Goal: Task Accomplishment & Management: Use online tool/utility

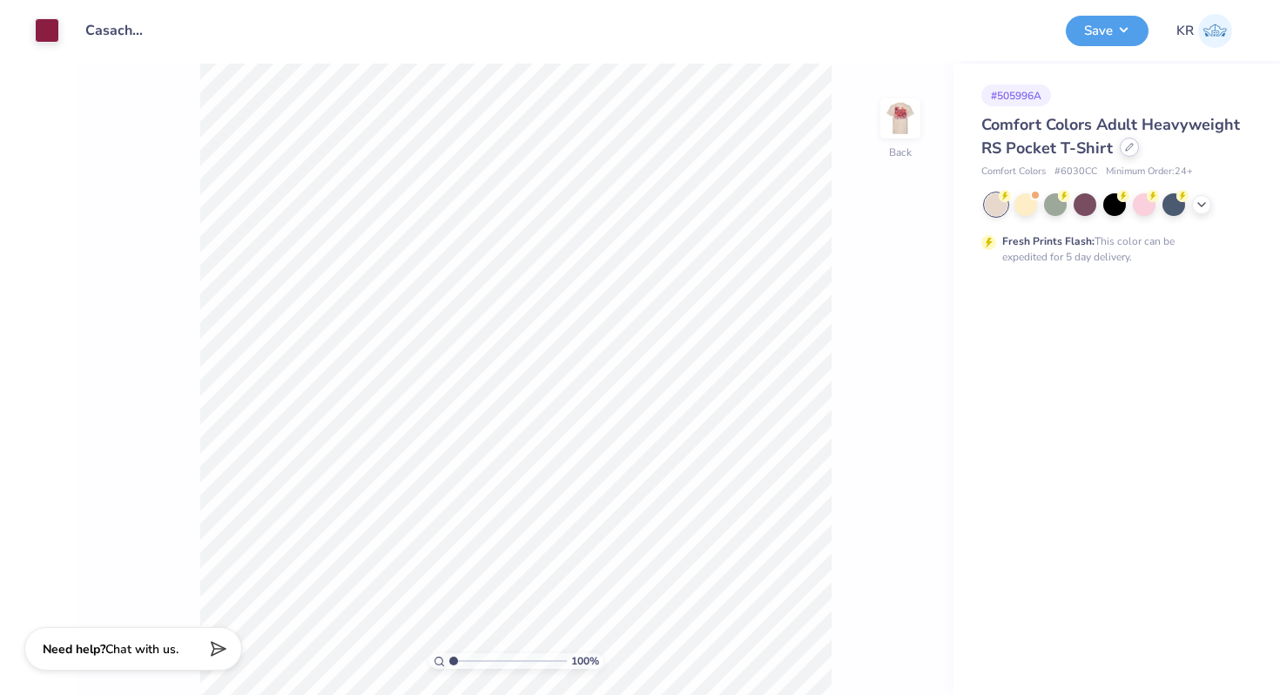
click at [1128, 152] on div at bounding box center [1129, 147] width 19 height 19
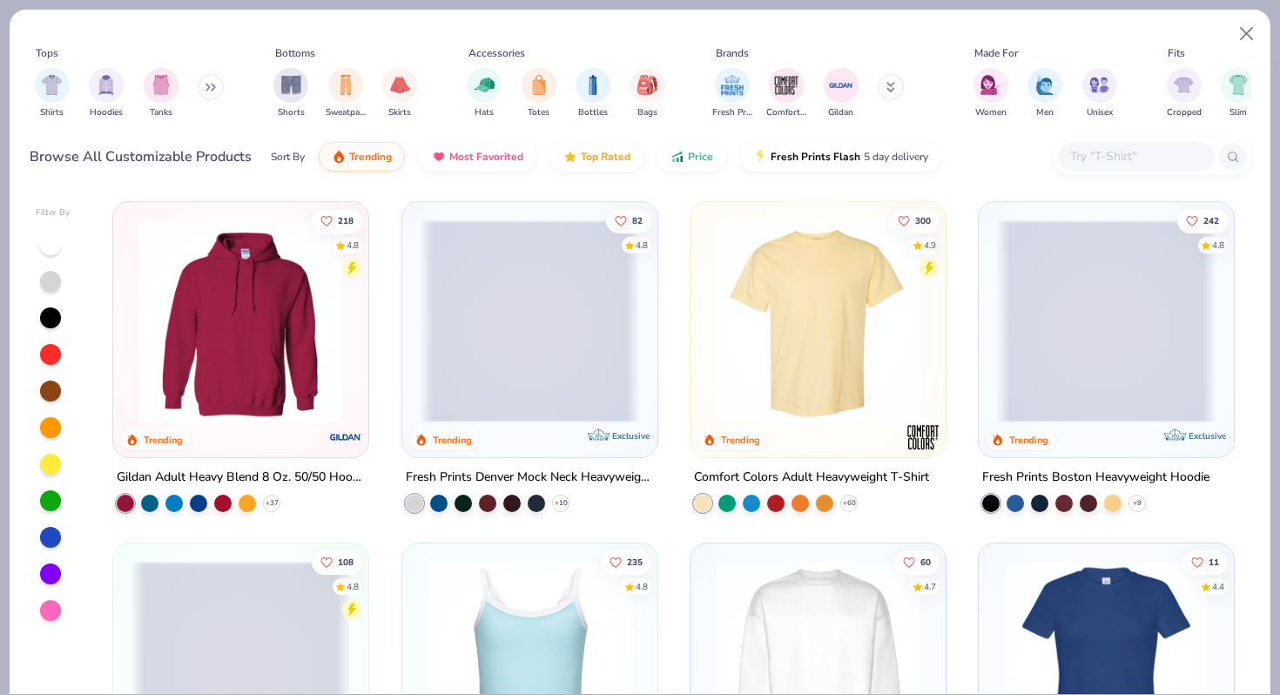
click at [1146, 152] on input "text" at bounding box center [1135, 156] width 134 height 20
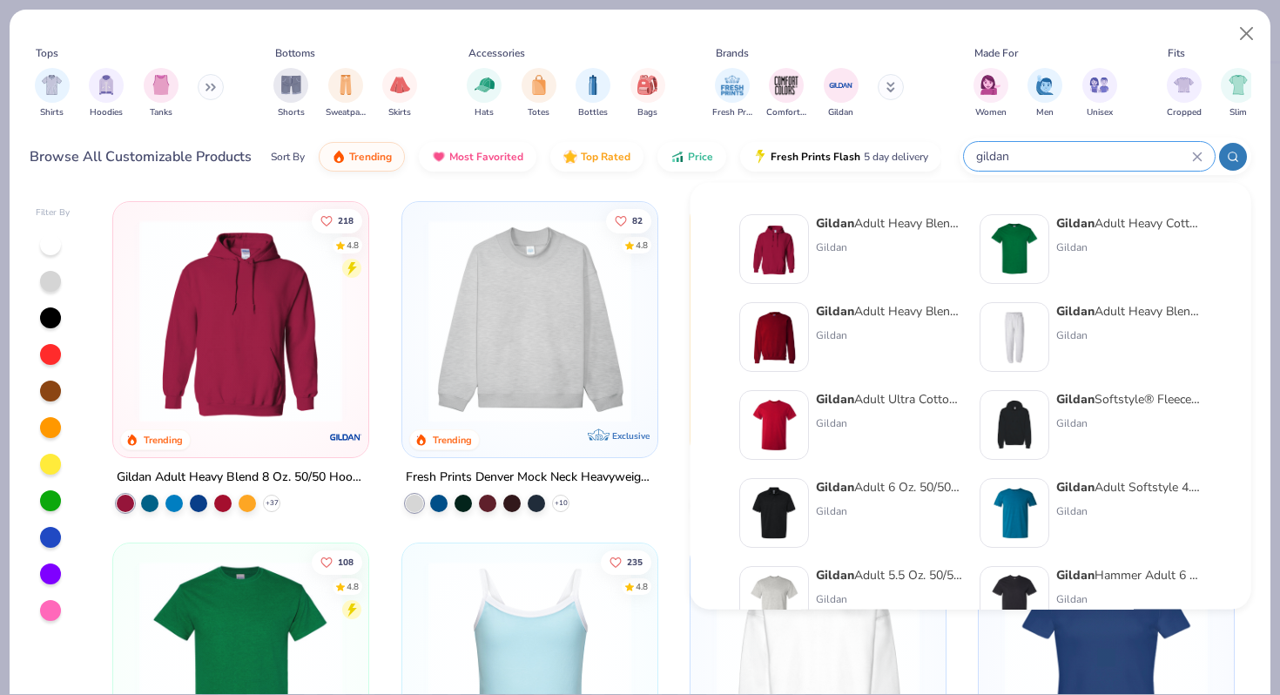
click at [1007, 160] on input "gildan" at bounding box center [1083, 156] width 218 height 20
click at [1038, 154] on input "gildan" at bounding box center [1083, 156] width 218 height 20
type input "g"
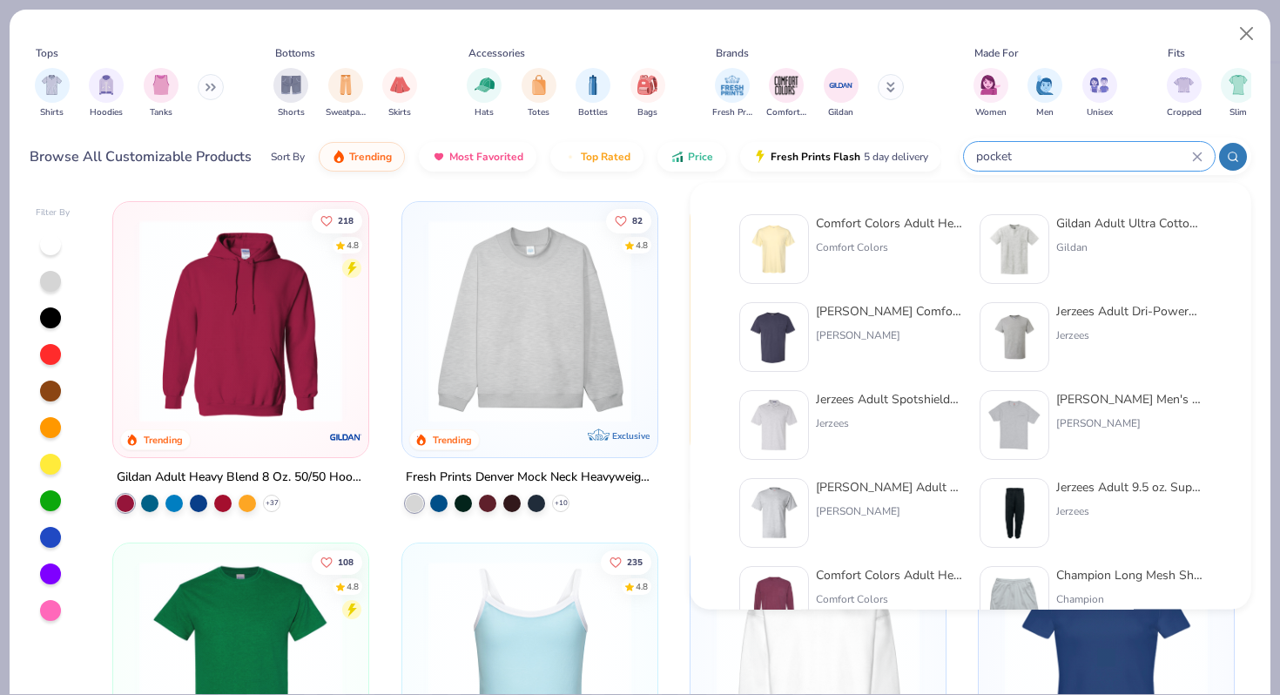
type input "pocket"
click at [1079, 226] on div "Gildan Adult Ultra Cotton 6 Oz. Pocket T-Shirt" at bounding box center [1129, 223] width 146 height 18
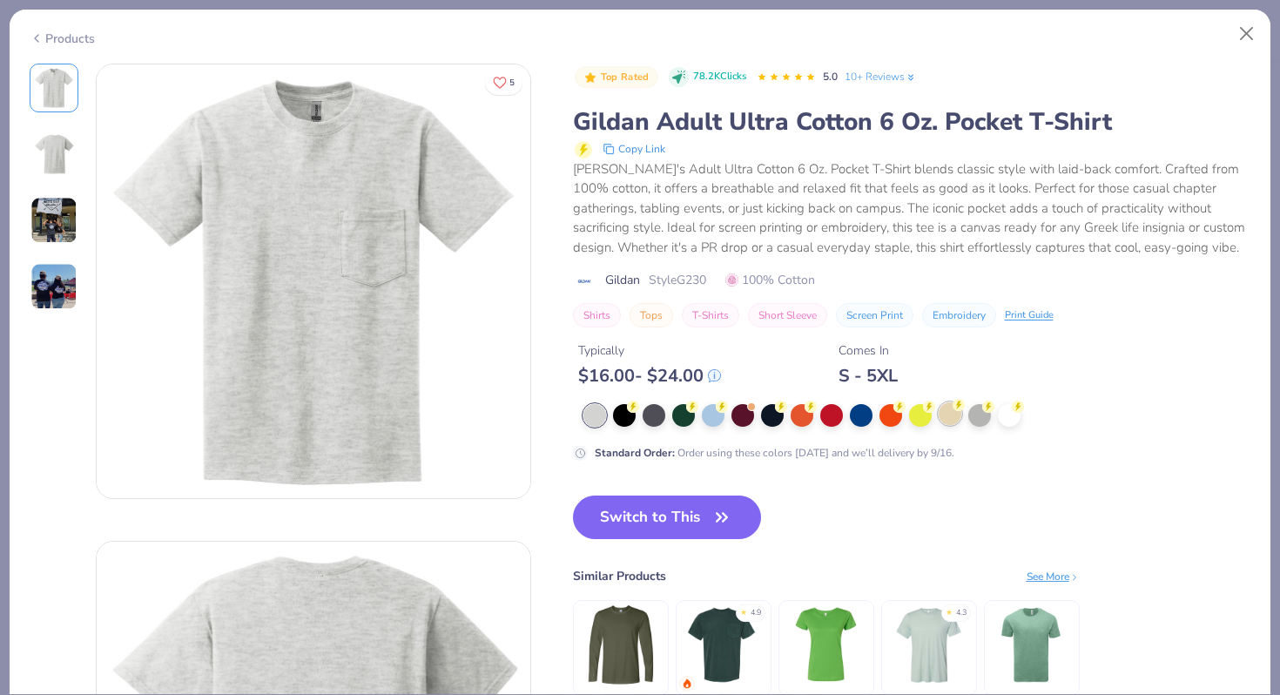
click at [946, 421] on div at bounding box center [950, 413] width 23 height 23
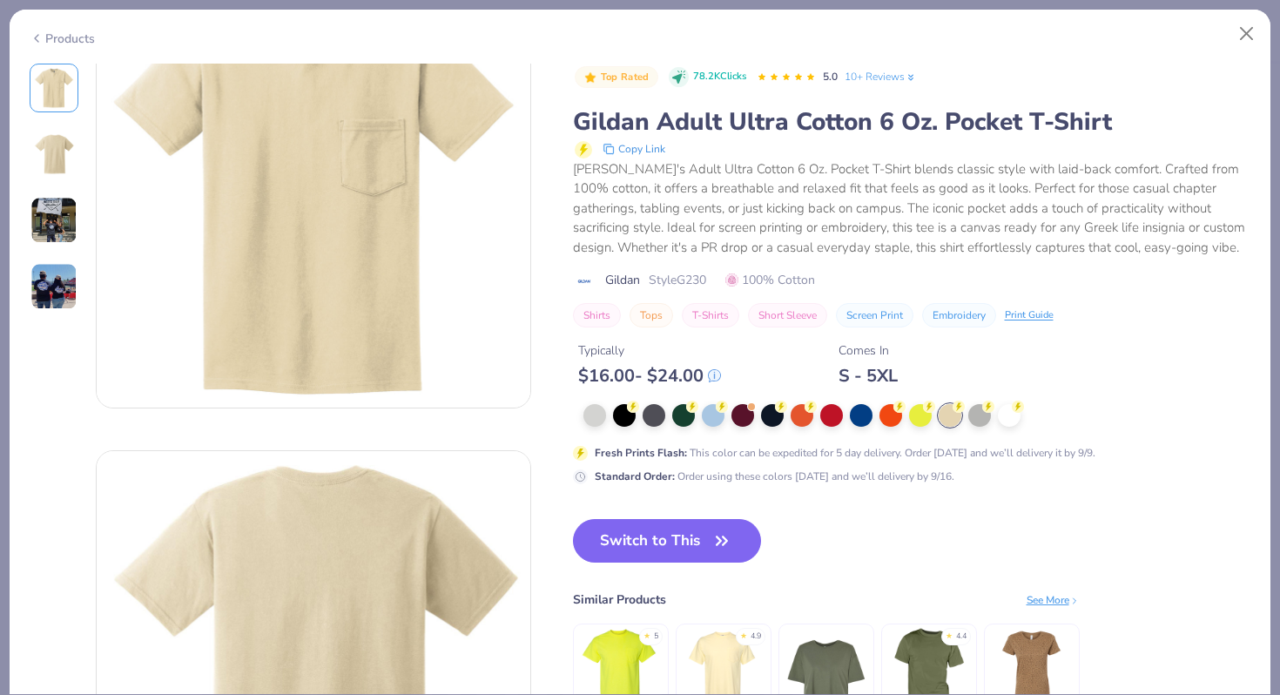
scroll to position [91, 0]
click at [51, 165] on img at bounding box center [54, 154] width 42 height 42
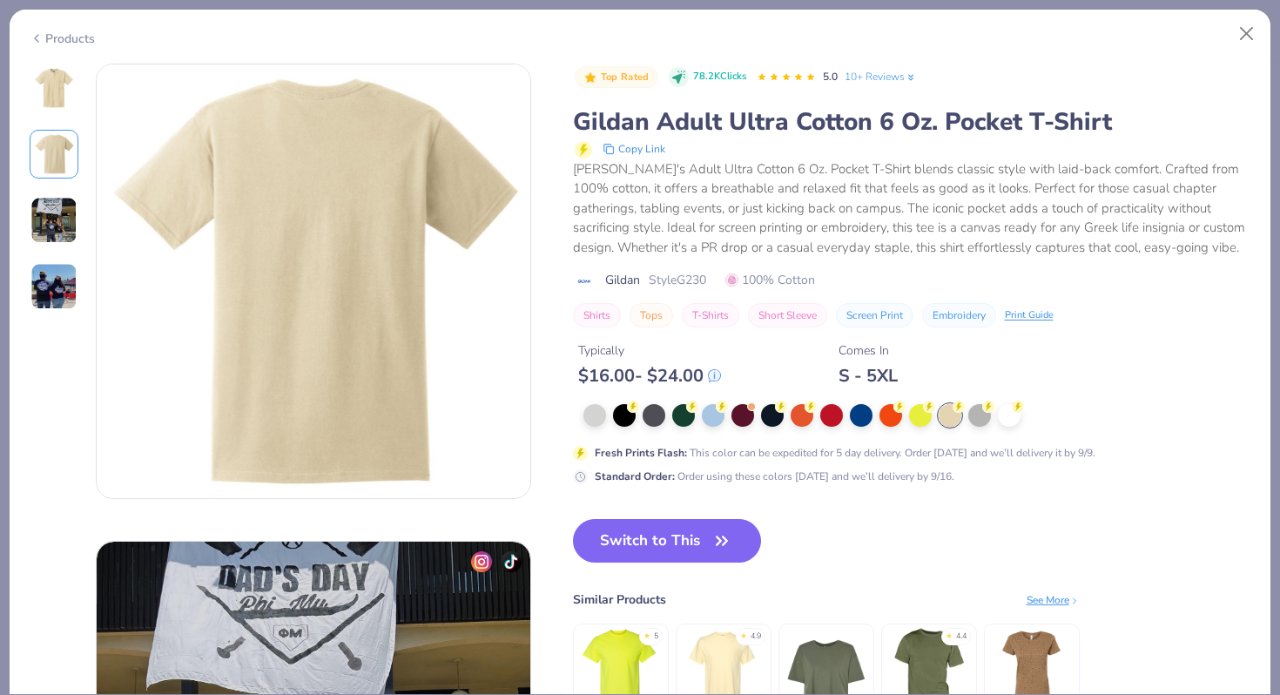
click at [62, 219] on img at bounding box center [53, 220] width 47 height 47
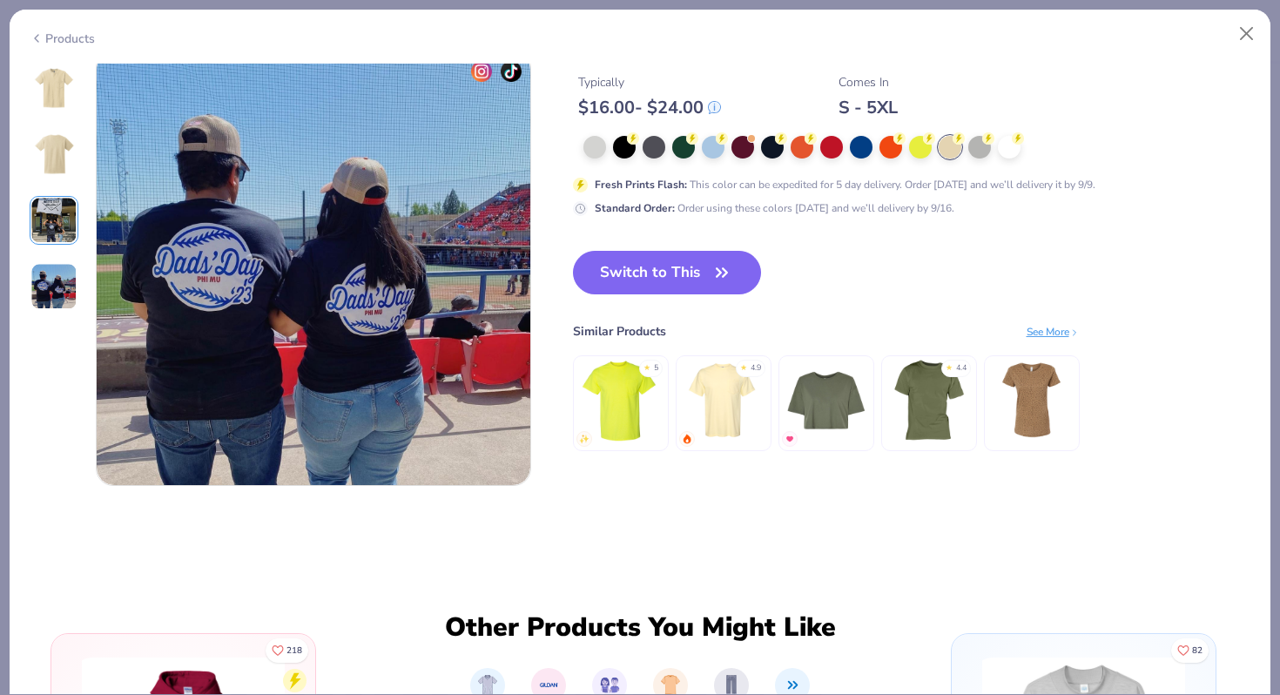
scroll to position [1471, 0]
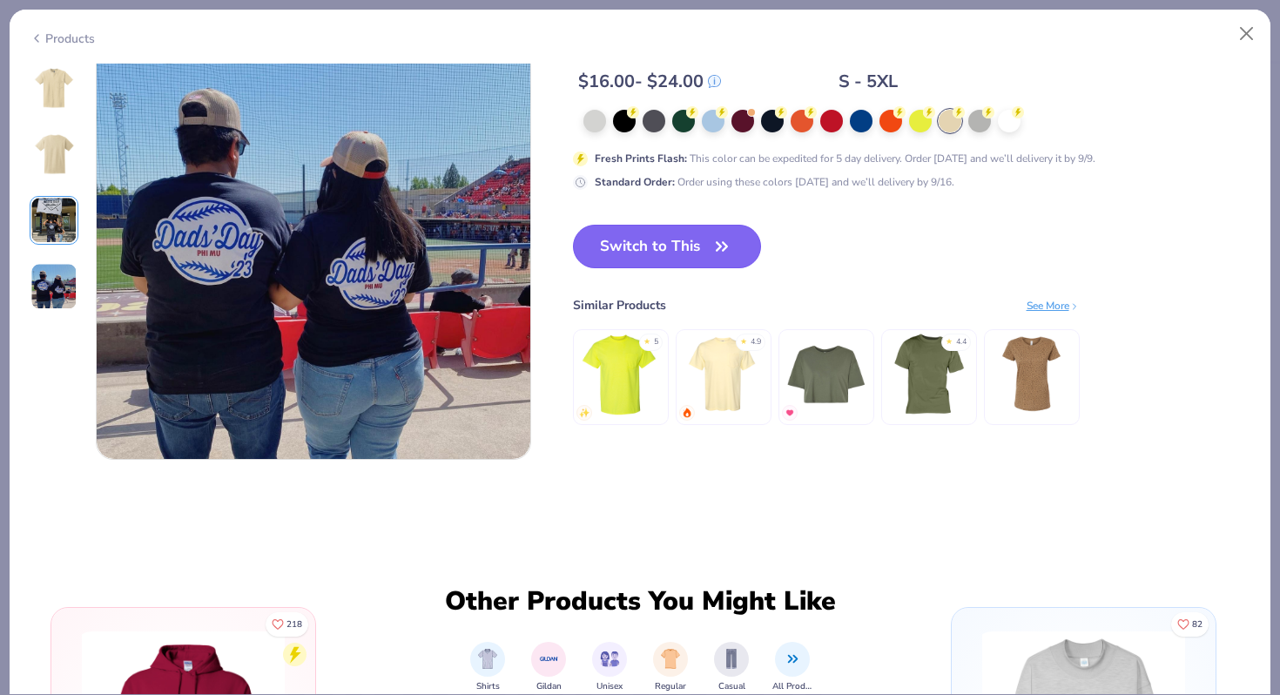
click at [669, 256] on button "Switch to This" at bounding box center [667, 247] width 189 height 44
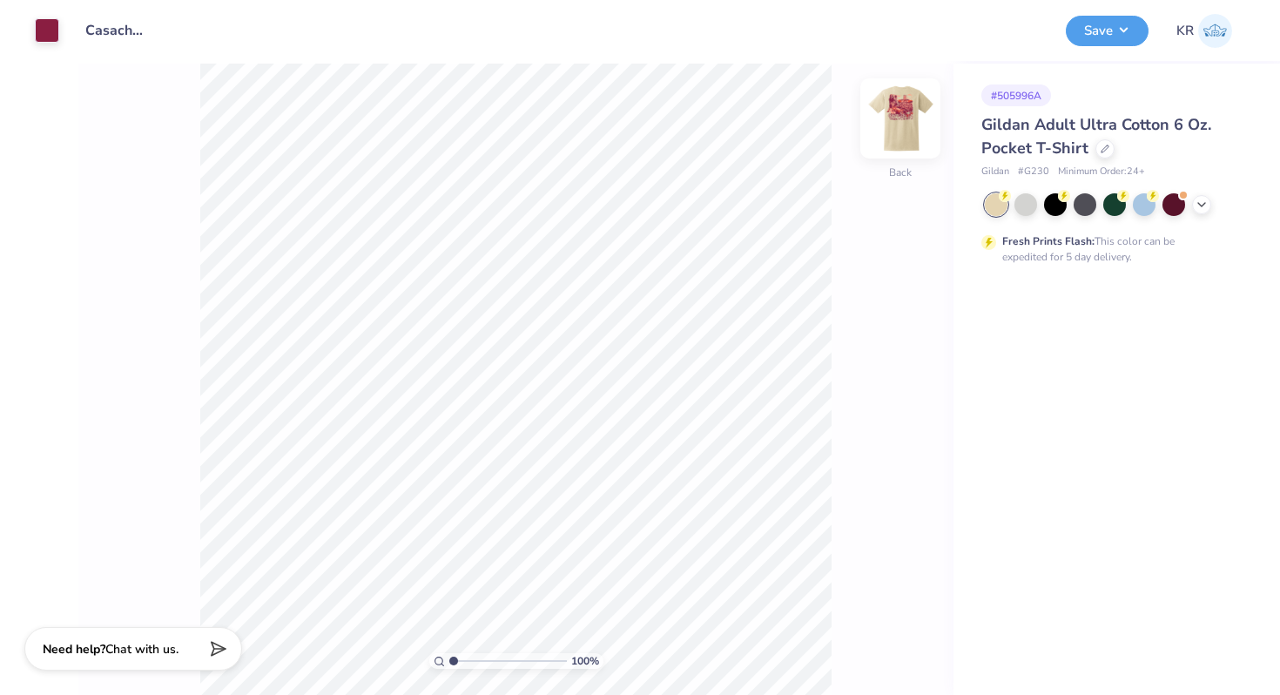
click at [917, 124] on img at bounding box center [901, 119] width 70 height 70
click at [917, 124] on img at bounding box center [900, 118] width 35 height 35
click at [872, 152] on div "100 % Back" at bounding box center [515, 379] width 875 height 631
click at [897, 152] on div "Back" at bounding box center [900, 129] width 40 height 62
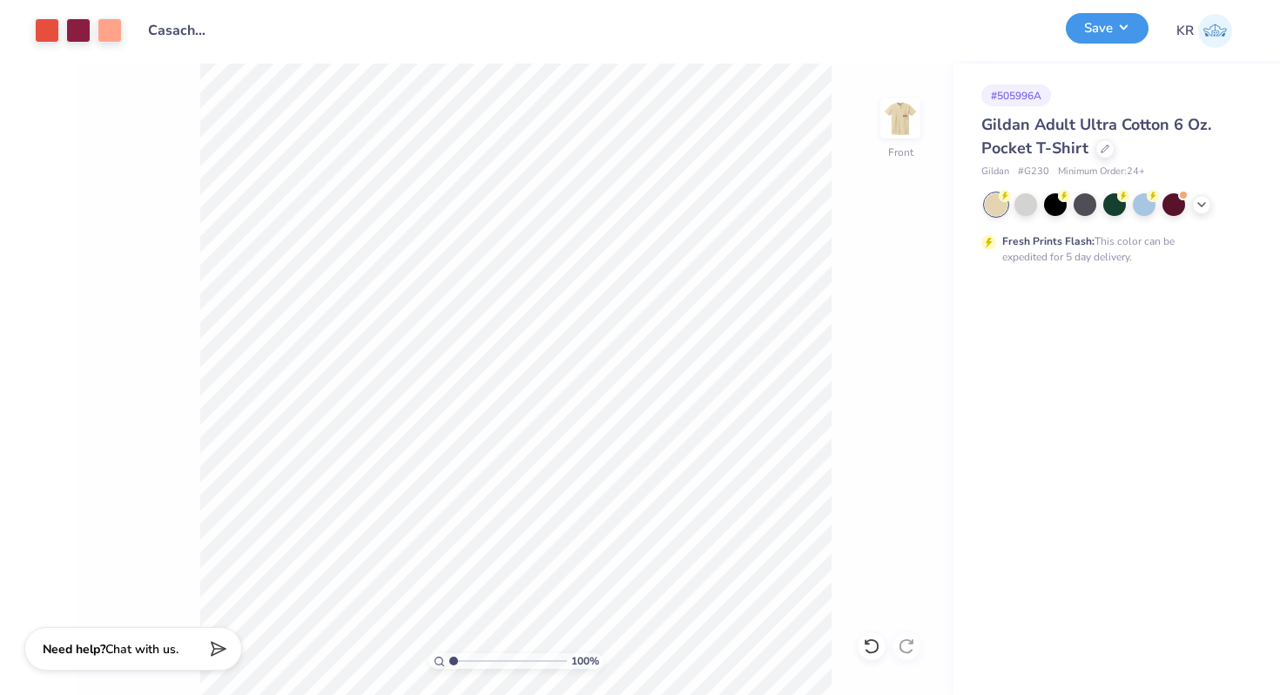
click at [1107, 30] on button "Save" at bounding box center [1107, 28] width 83 height 30
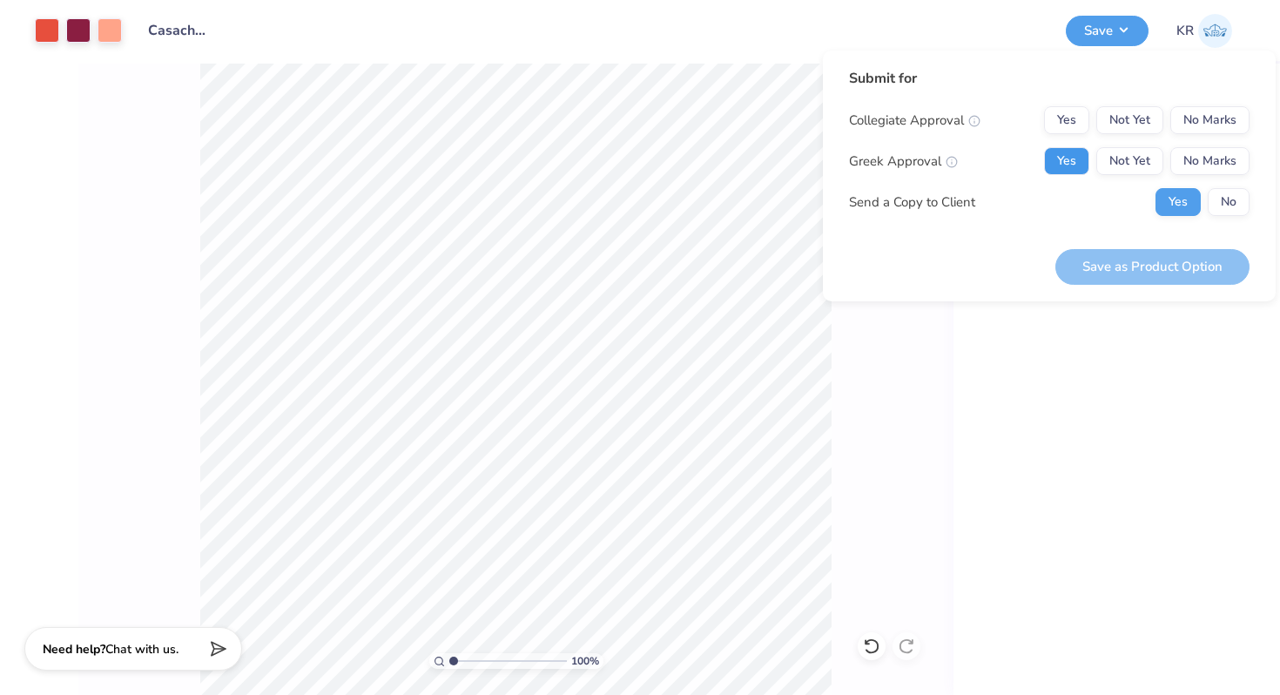
click at [1061, 165] on button "Yes" at bounding box center [1066, 161] width 45 height 28
click at [1228, 119] on button "No Marks" at bounding box center [1209, 120] width 79 height 28
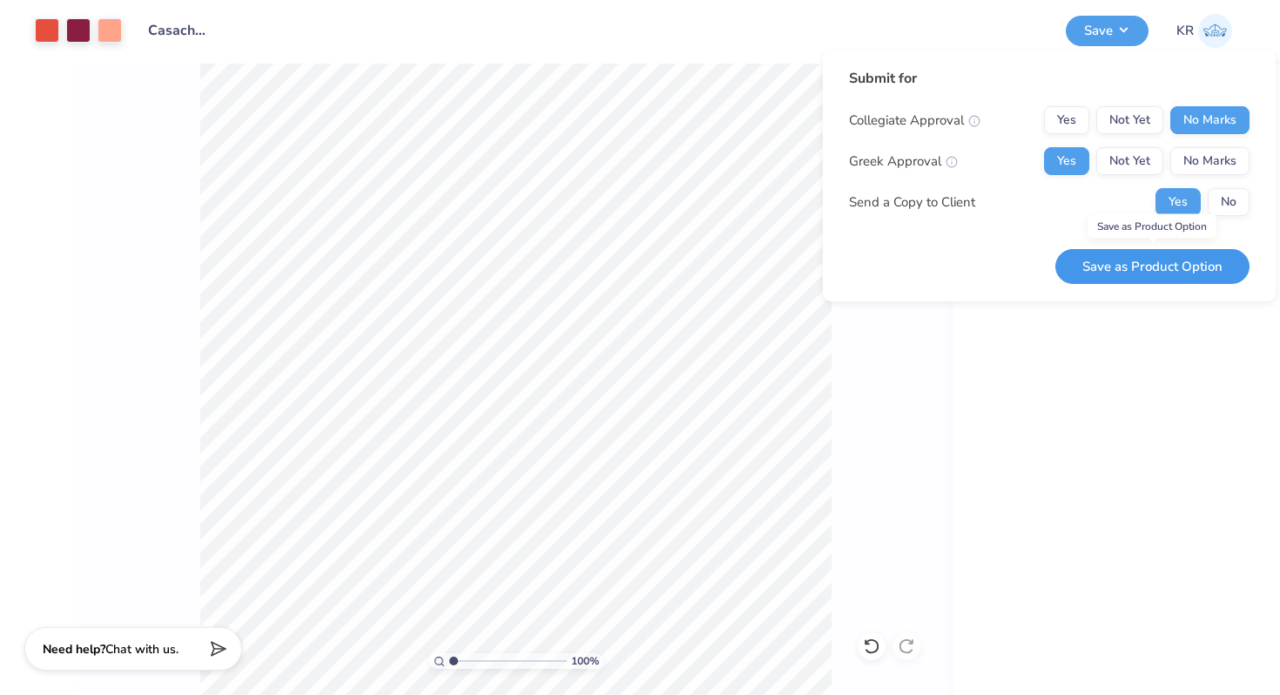
click at [1129, 276] on button "Save as Product Option" at bounding box center [1152, 267] width 194 height 36
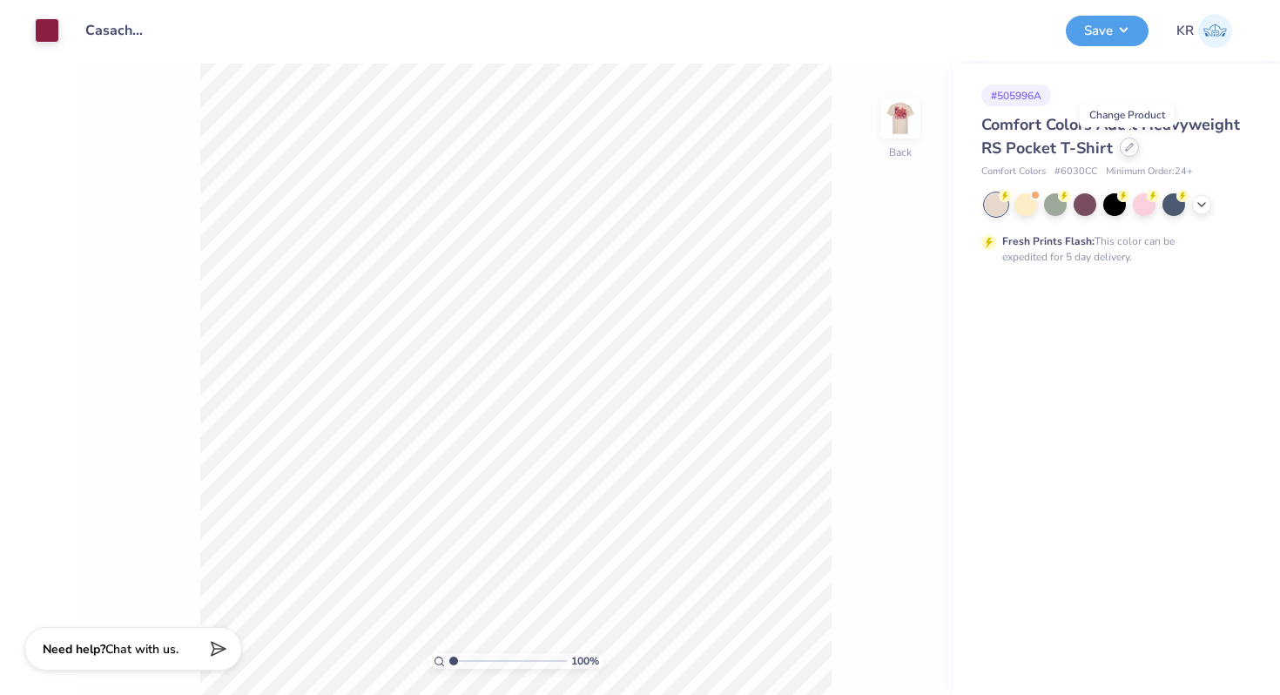
click at [1125, 150] on icon at bounding box center [1129, 147] width 9 height 9
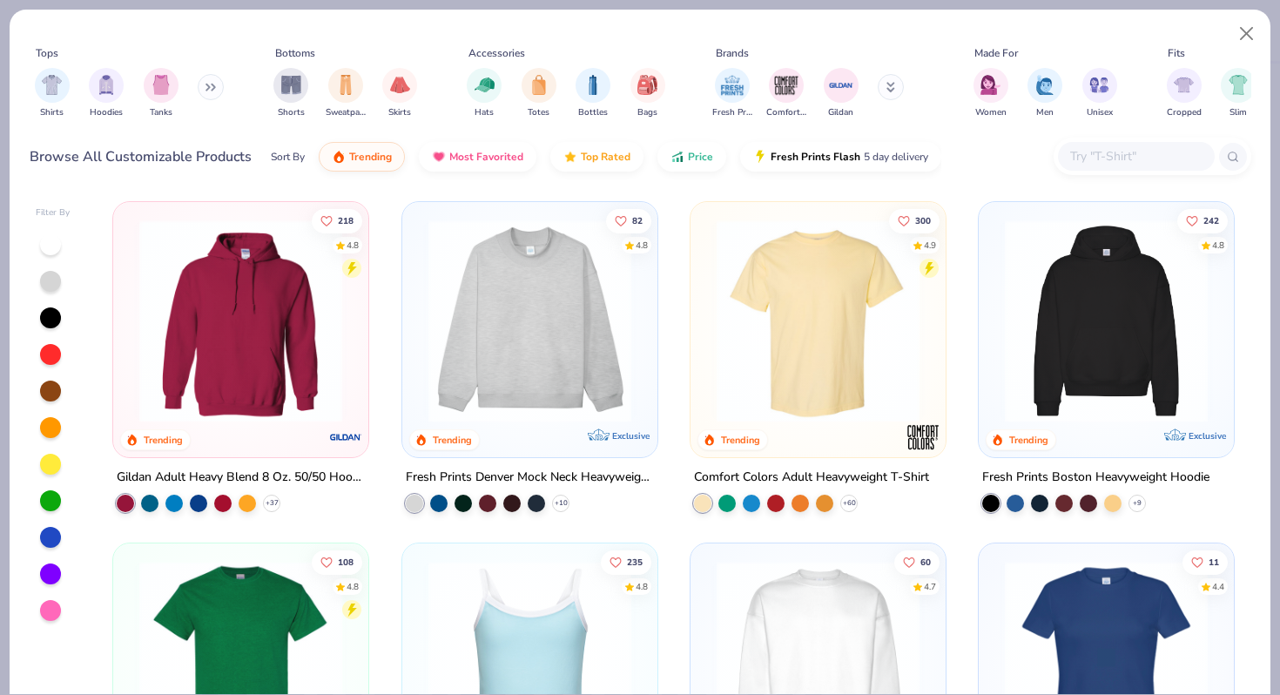
click at [1076, 163] on input "text" at bounding box center [1135, 156] width 134 height 20
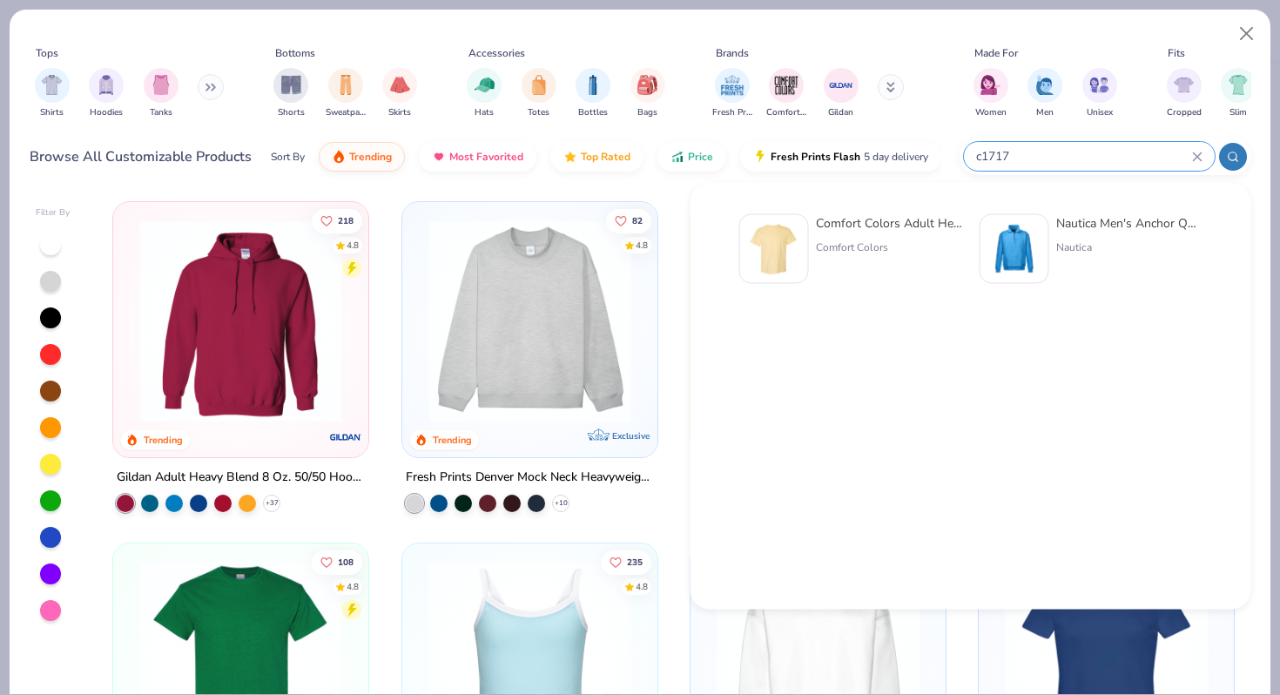
type input "c1717"
click at [819, 245] on div "Comfort Colors" at bounding box center [889, 247] width 146 height 16
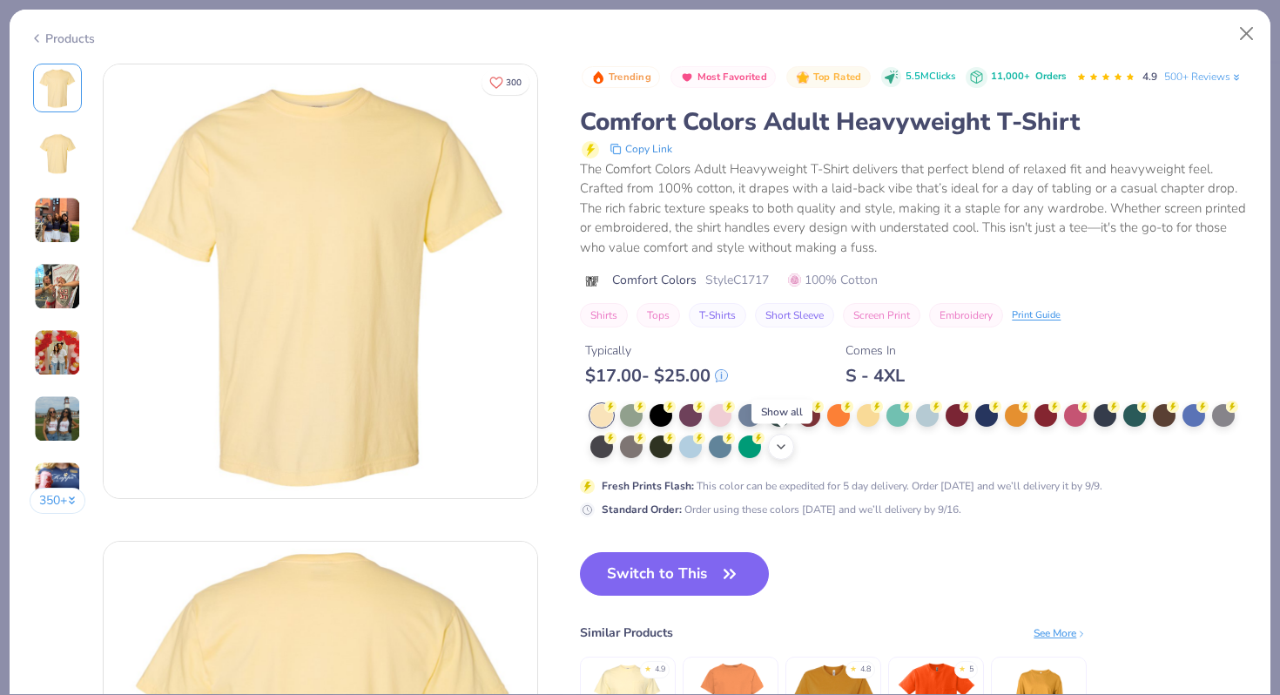
click at [781, 447] on icon at bounding box center [781, 447] width 14 height 14
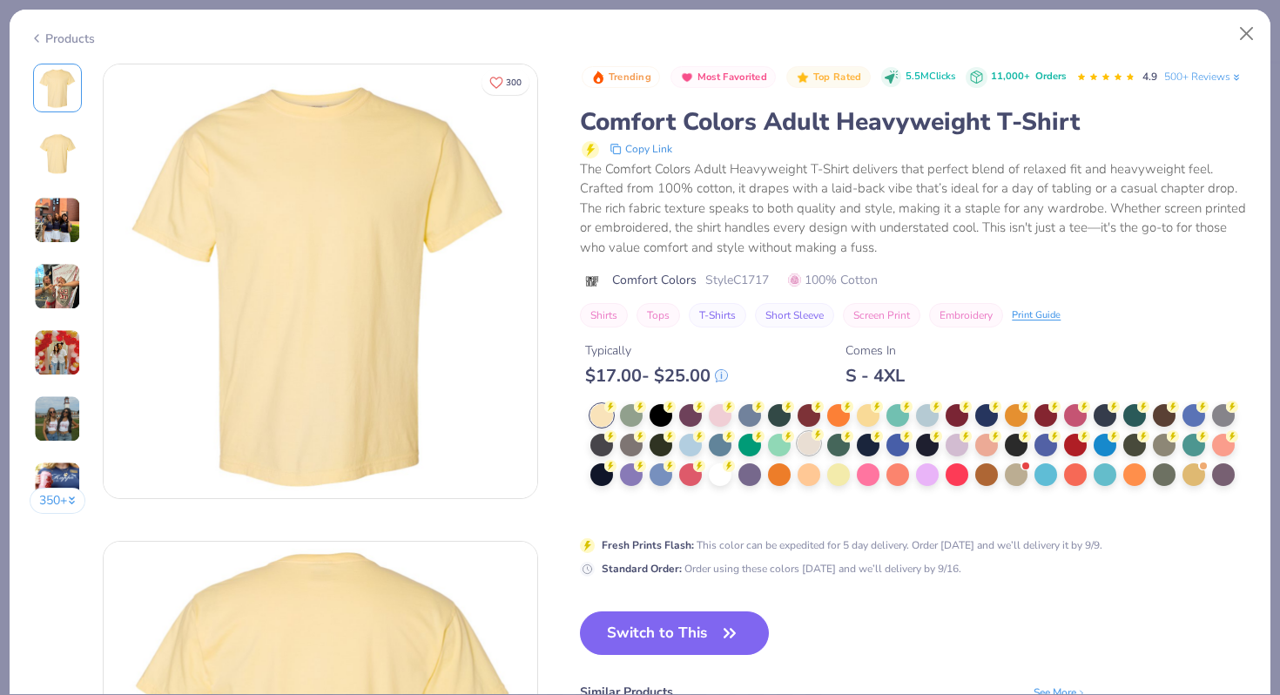
click at [812, 450] on div at bounding box center [809, 443] width 23 height 23
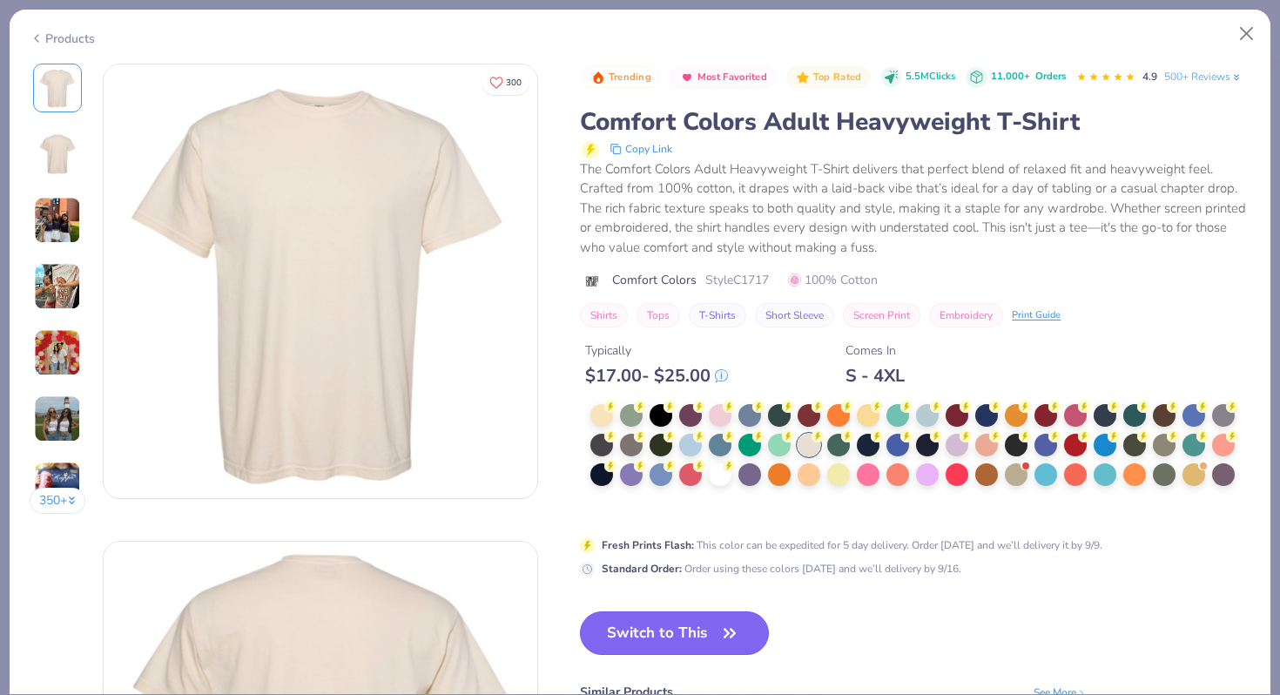
click at [654, 629] on button "Switch to This" at bounding box center [674, 633] width 189 height 44
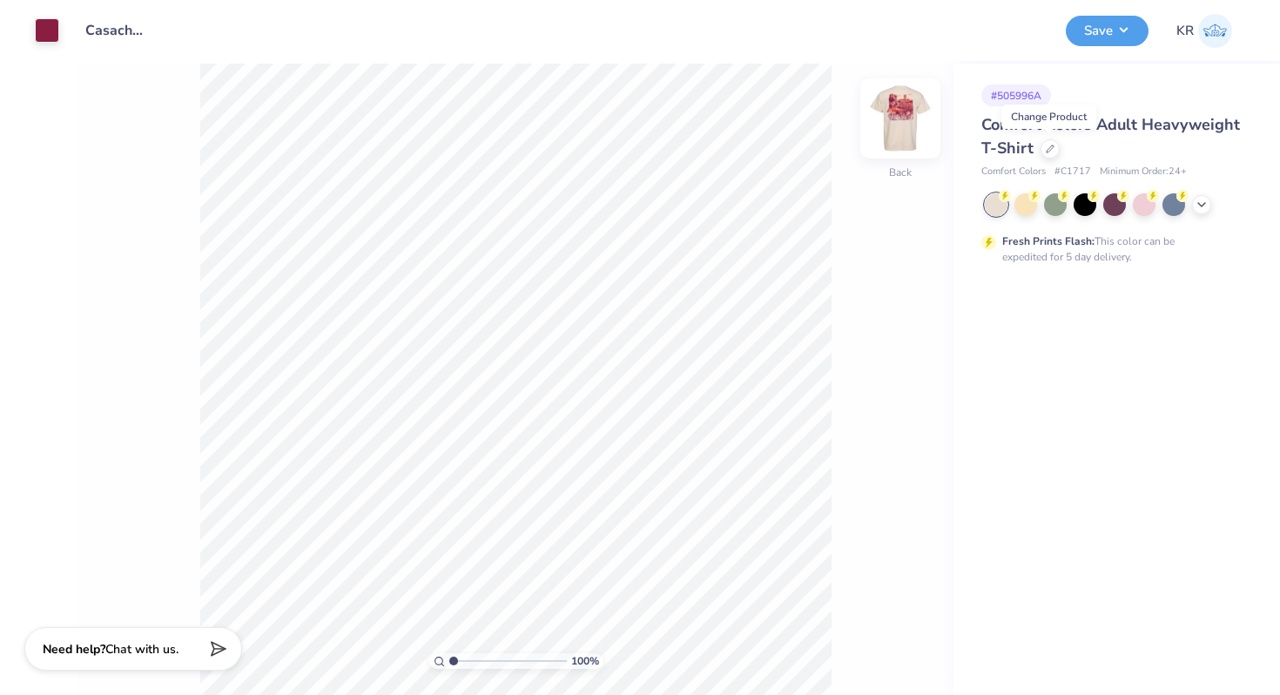
click at [910, 135] on img at bounding box center [901, 119] width 70 height 70
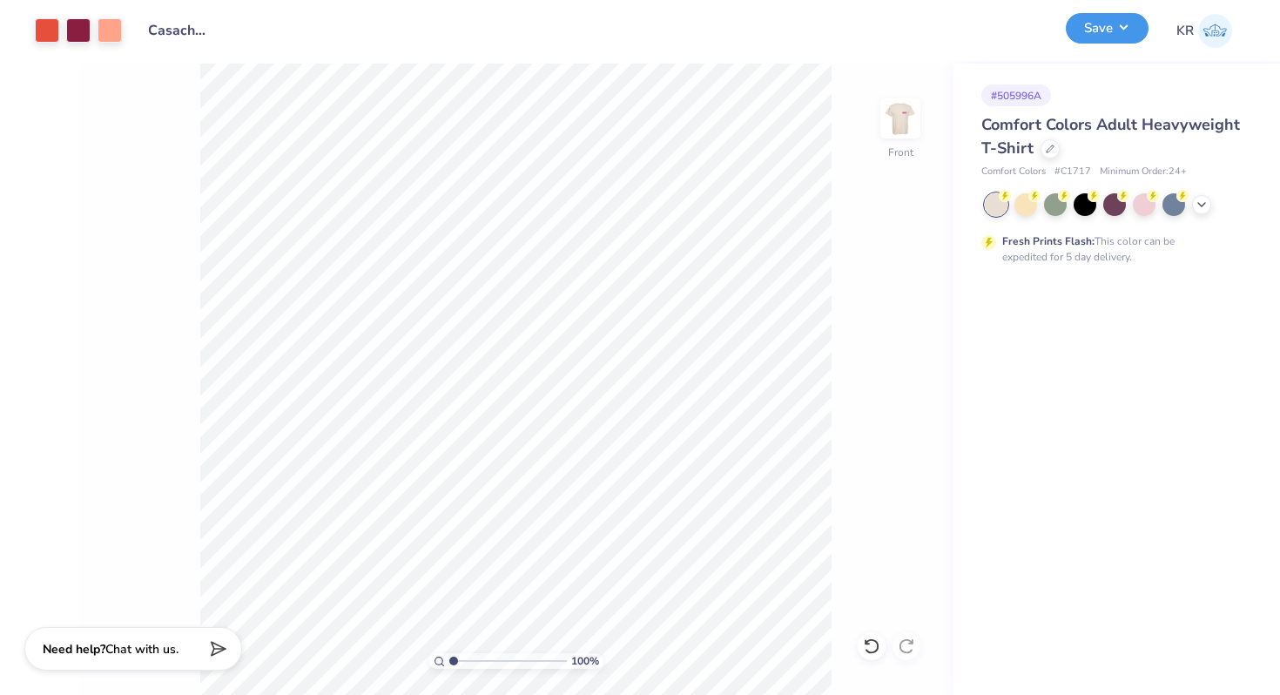
click at [1088, 34] on button "Save" at bounding box center [1107, 28] width 83 height 30
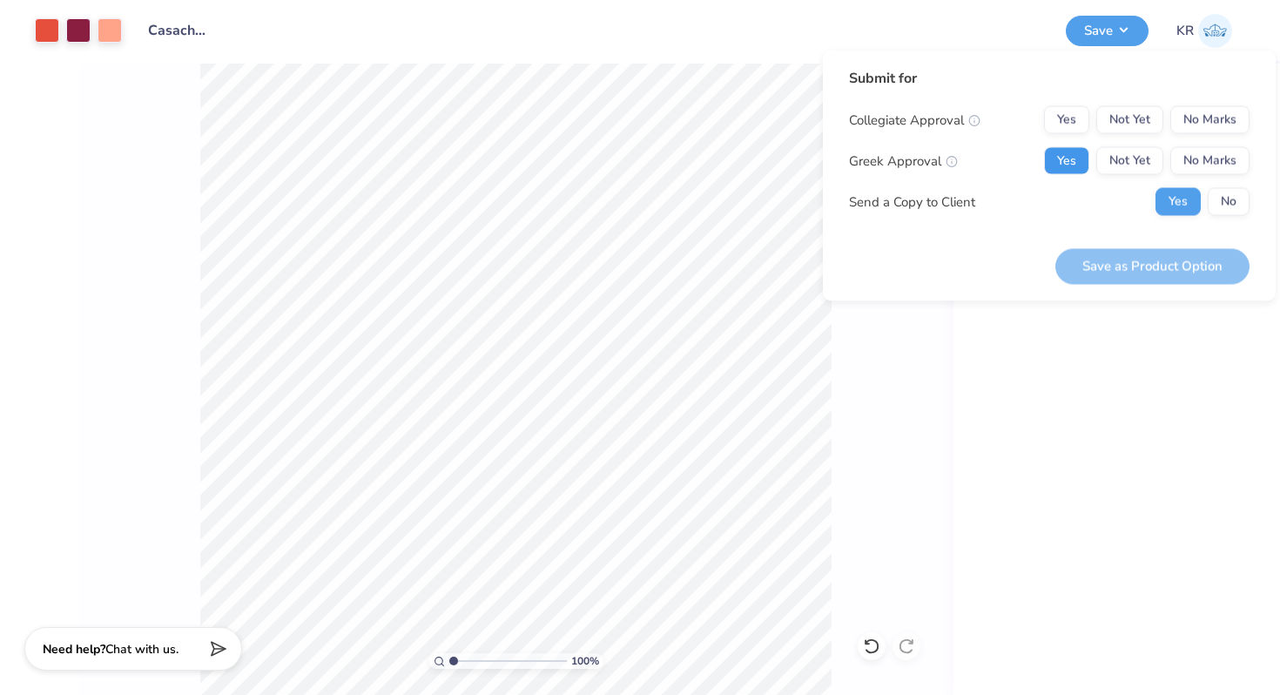
click at [1058, 162] on button "Yes" at bounding box center [1066, 161] width 45 height 28
click at [1235, 117] on button "No Marks" at bounding box center [1209, 120] width 79 height 28
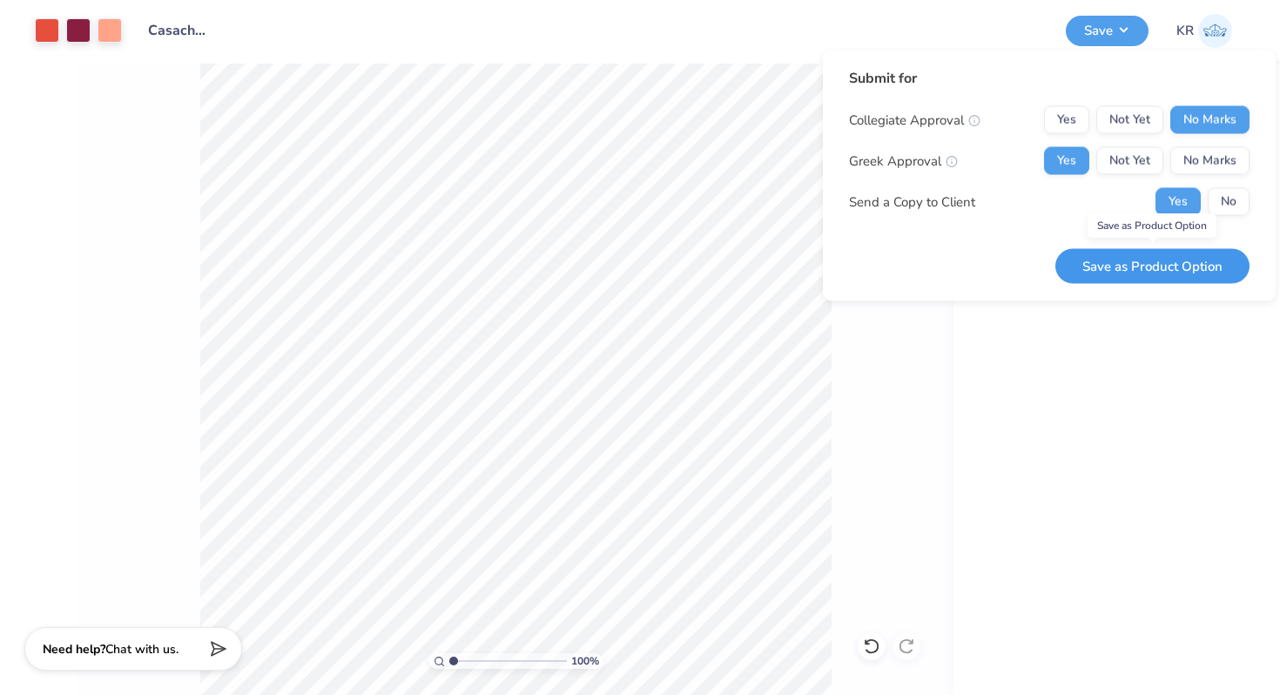
click at [1167, 278] on button "Save as Product Option" at bounding box center [1152, 266] width 194 height 36
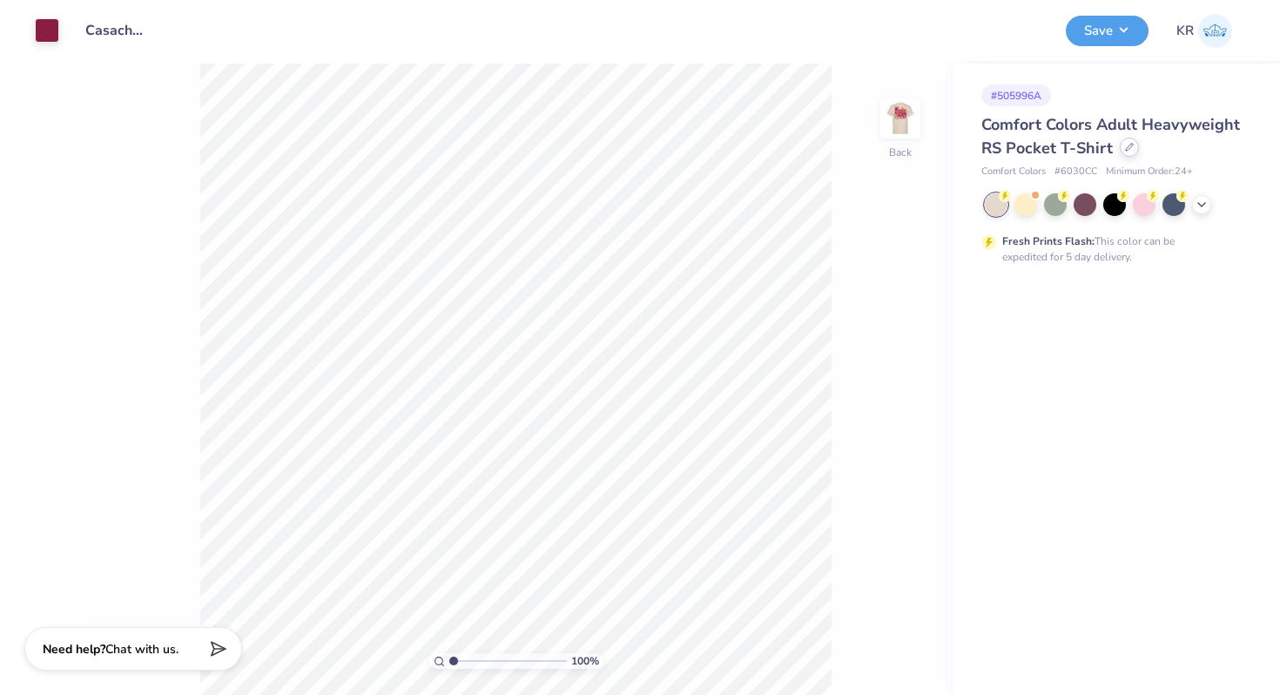
click at [1125, 153] on div at bounding box center [1129, 147] width 19 height 19
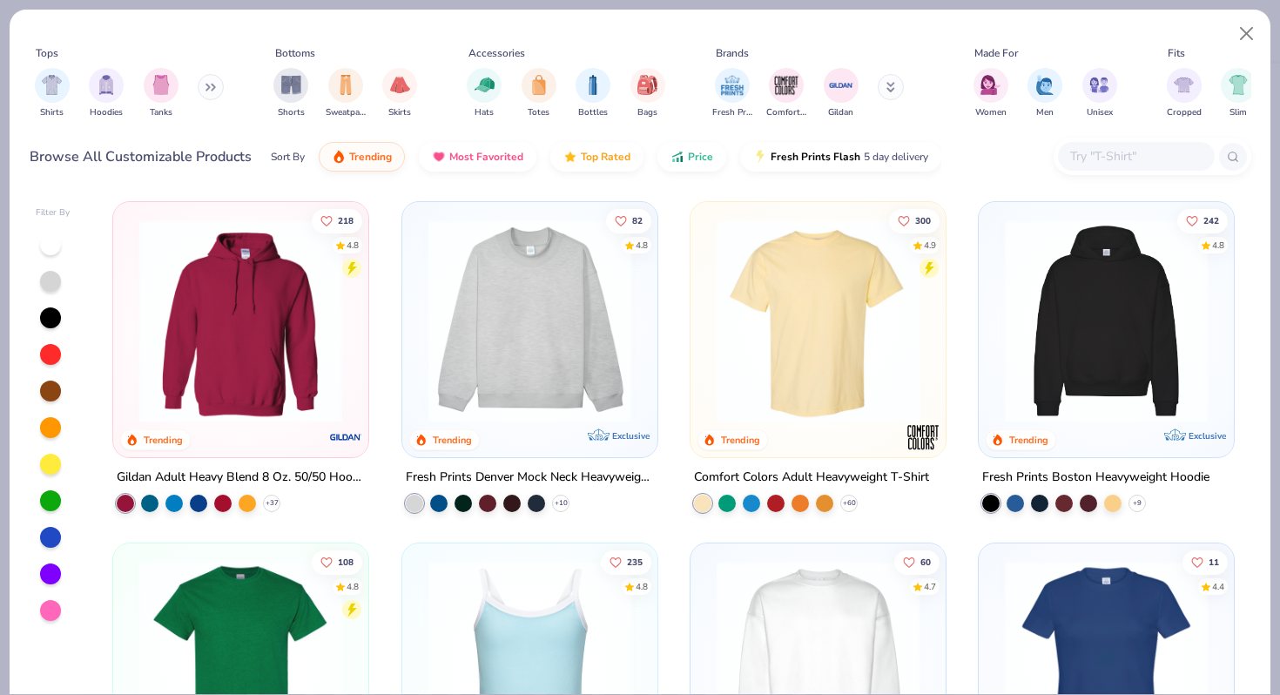
click at [1107, 158] on input "text" at bounding box center [1135, 156] width 134 height 20
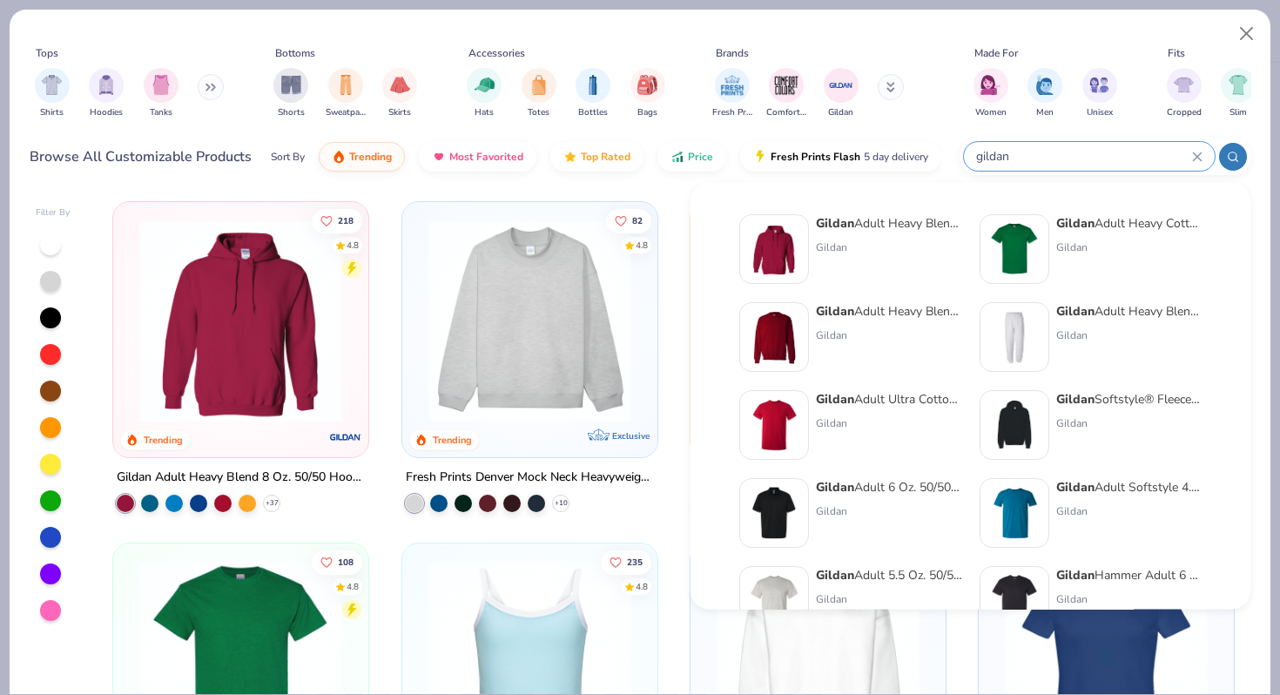
type input "gildan"
click at [1056, 223] on strong "Gildan" at bounding box center [1075, 223] width 38 height 17
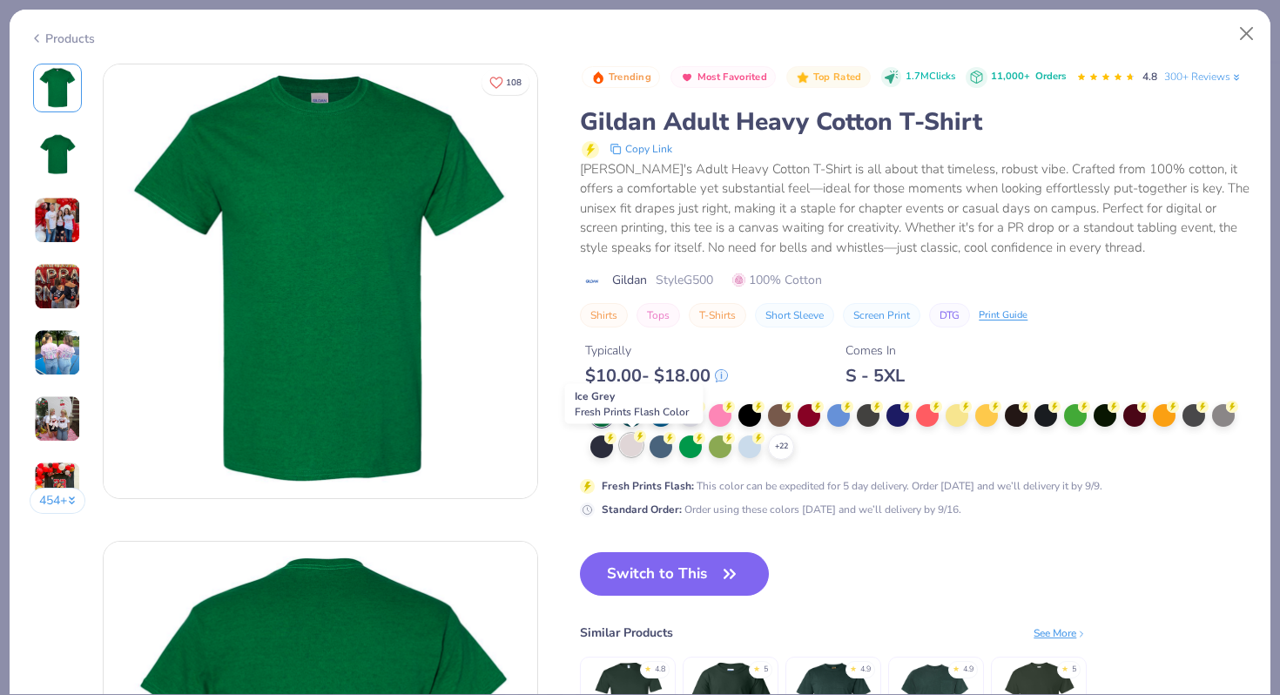
click at [633, 447] on div at bounding box center [631, 445] width 23 height 23
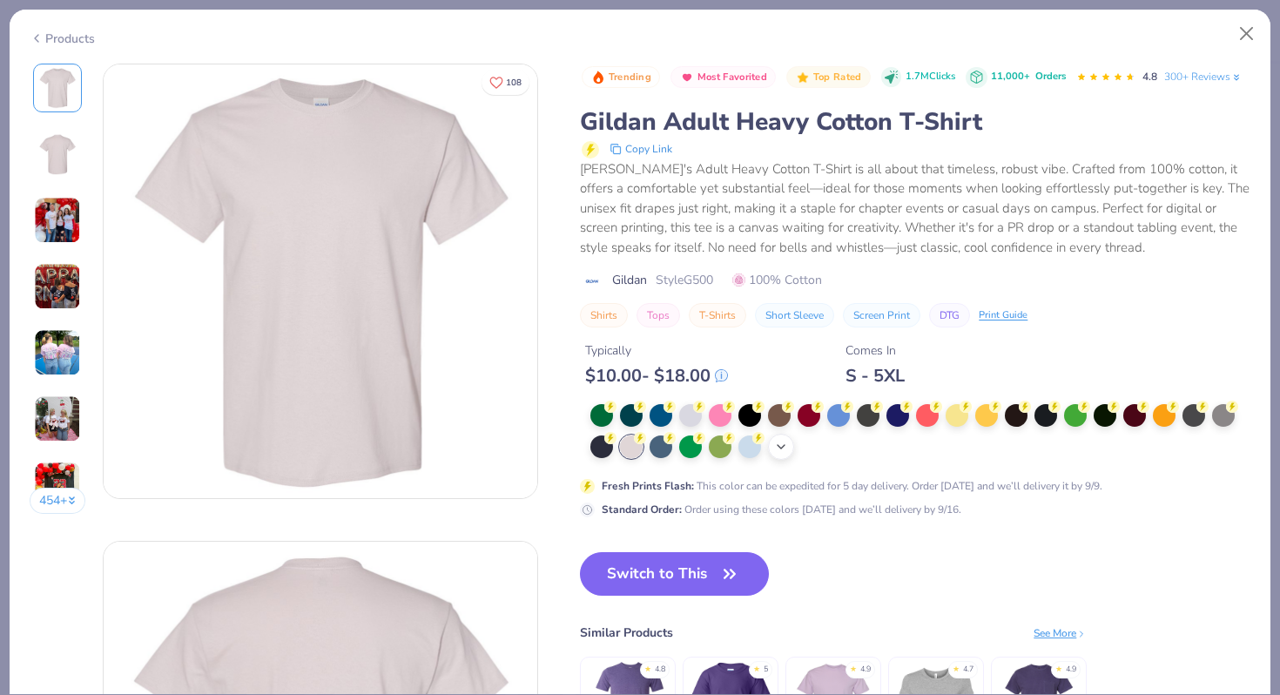
click at [775, 443] on icon at bounding box center [781, 447] width 14 height 14
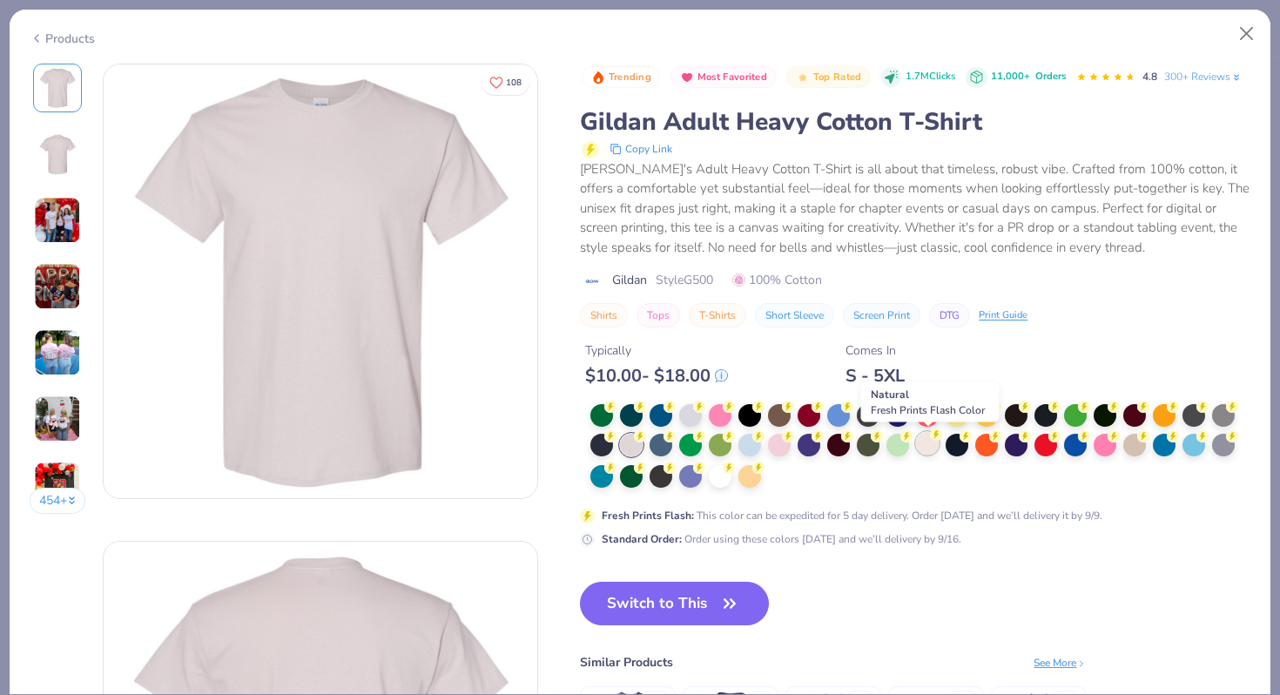
click at [929, 444] on div at bounding box center [927, 443] width 23 height 23
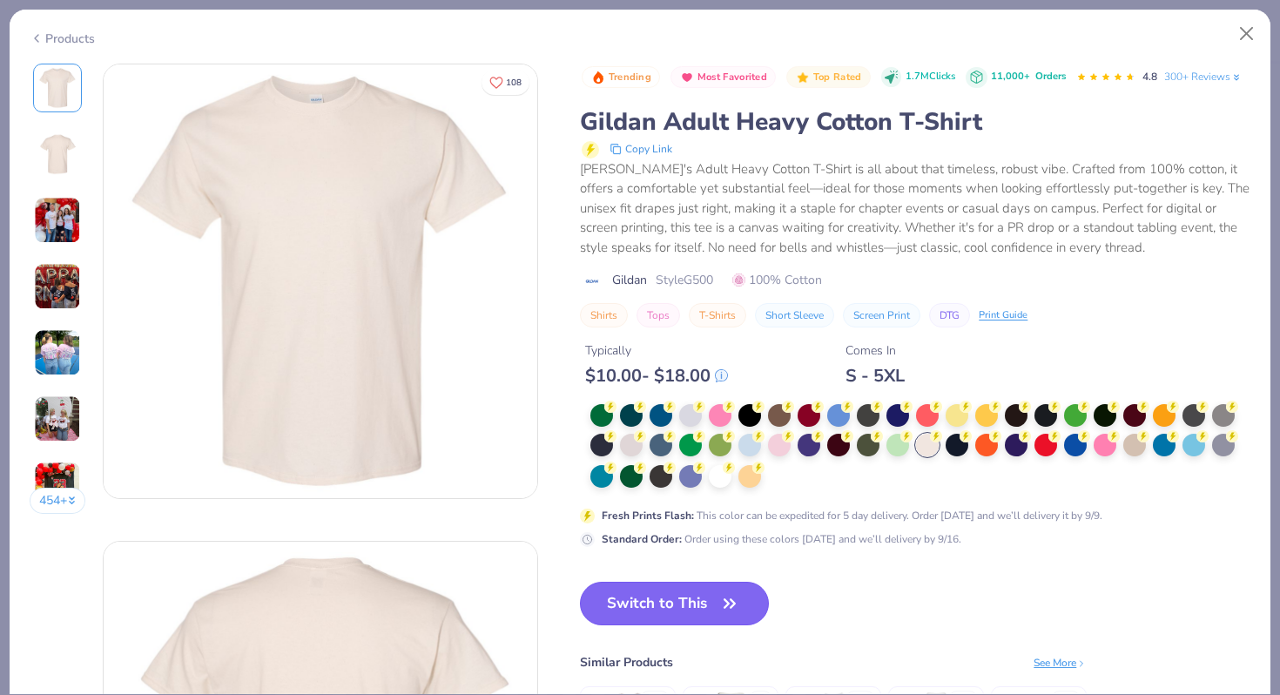
click at [623, 603] on button "Switch to This" at bounding box center [674, 604] width 189 height 44
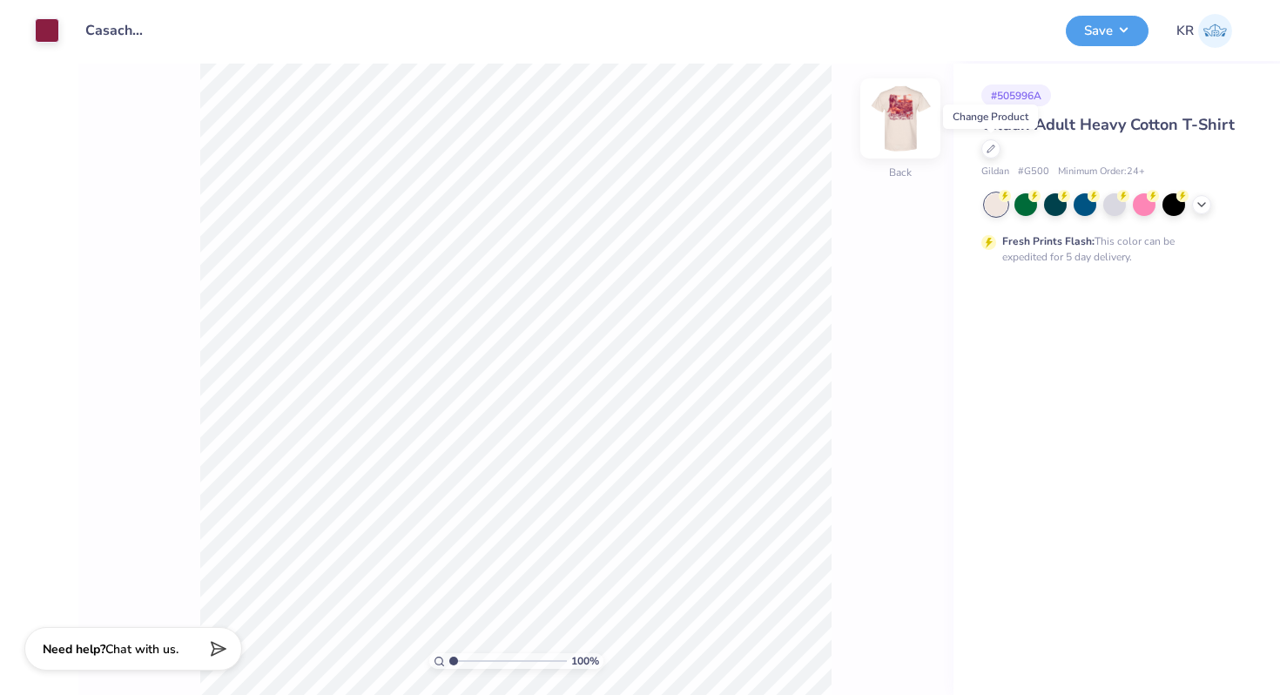
click at [899, 153] on div at bounding box center [900, 118] width 80 height 80
click at [908, 143] on div at bounding box center [900, 118] width 80 height 80
click at [1098, 30] on button "Save" at bounding box center [1107, 28] width 83 height 30
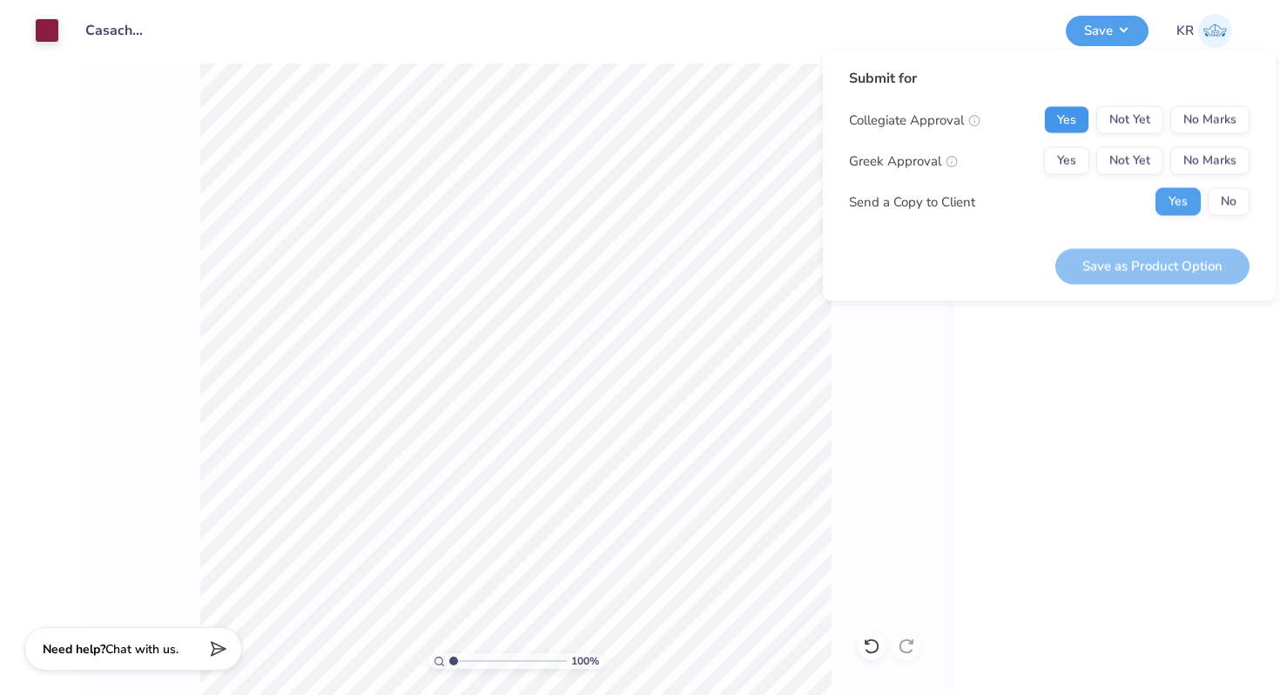
click at [1074, 132] on button "Yes" at bounding box center [1066, 120] width 45 height 28
click at [1071, 158] on button "Yes" at bounding box center [1066, 161] width 45 height 28
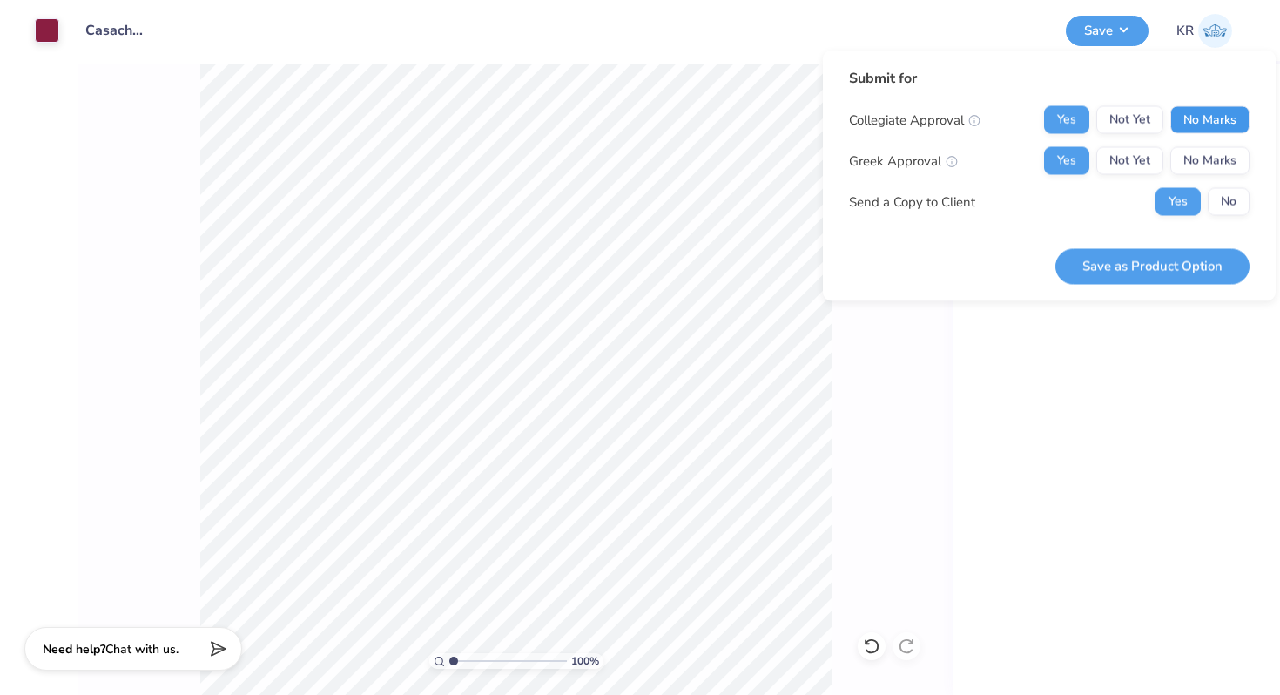
click at [1200, 114] on button "No Marks" at bounding box center [1209, 120] width 79 height 28
click at [1121, 273] on button "Save as Product Option" at bounding box center [1152, 266] width 194 height 36
